Goal: Task Accomplishment & Management: Manage account settings

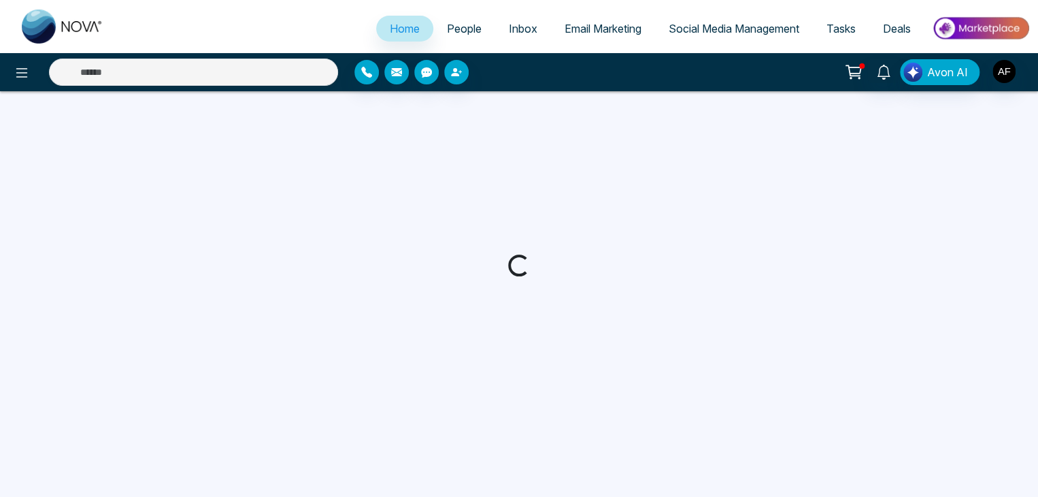
select select "*"
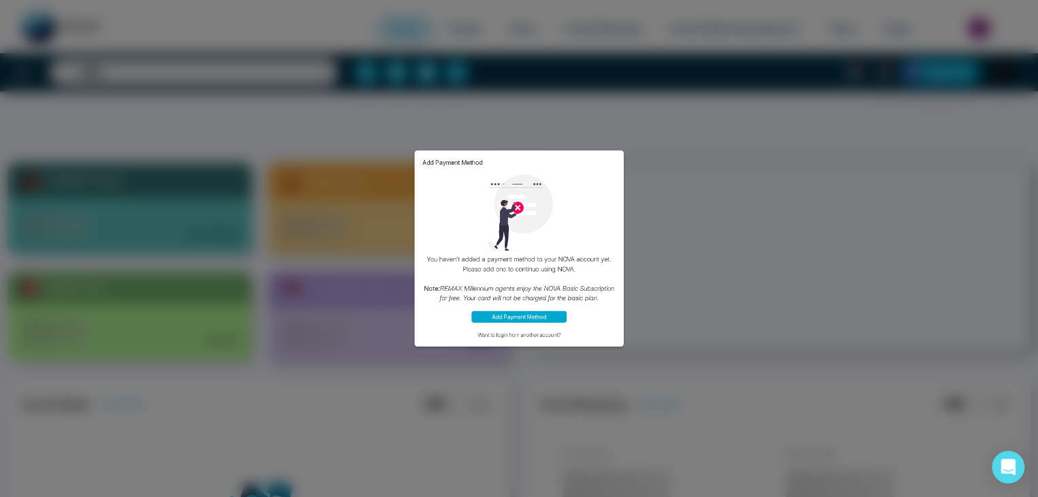
scroll to position [204, 0]
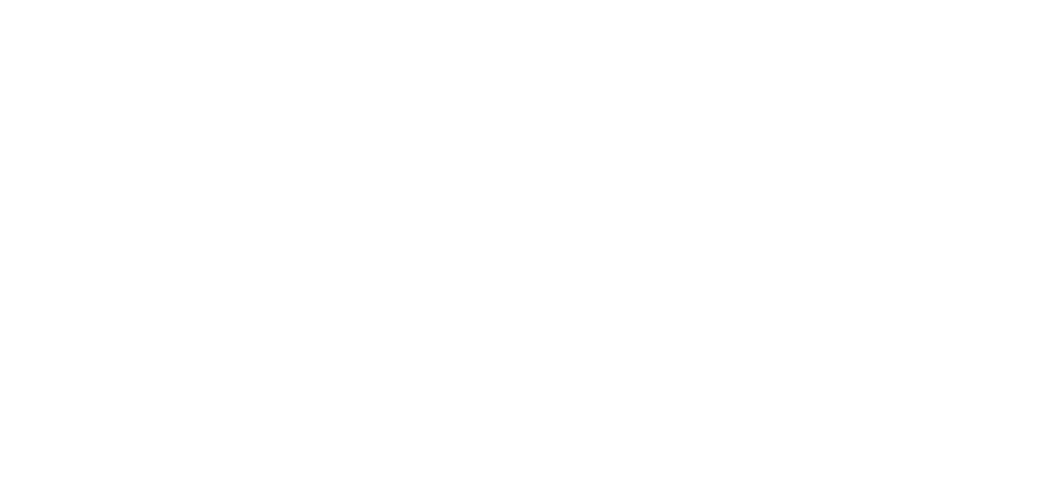
select select "*"
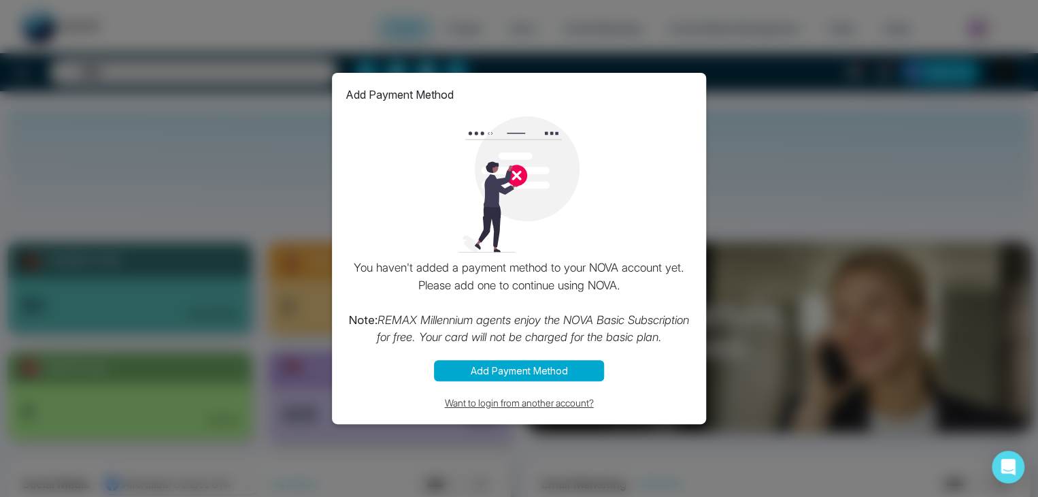
click at [542, 403] on button "Want to login from another account?" at bounding box center [519, 403] width 347 height 16
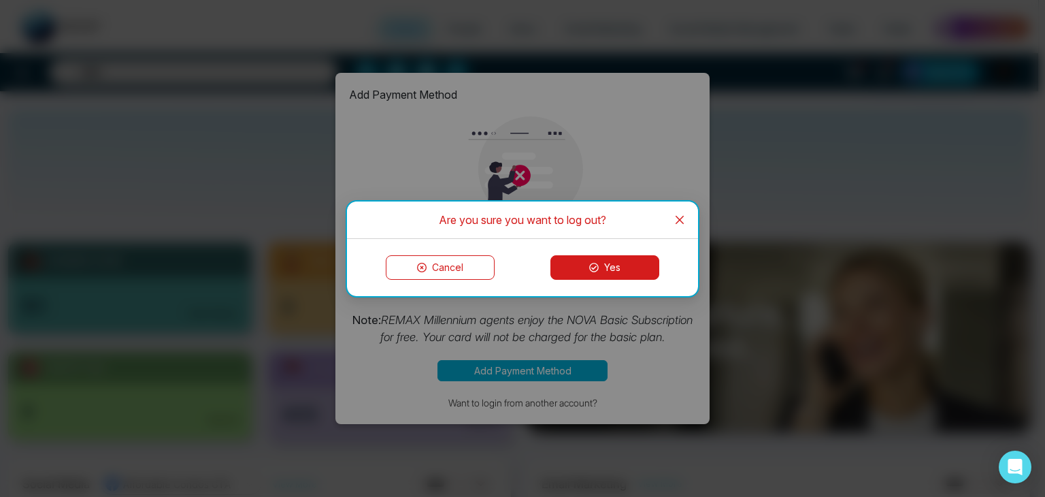
click at [640, 263] on button "Yes" at bounding box center [604, 267] width 109 height 24
